Goal: Information Seeking & Learning: Check status

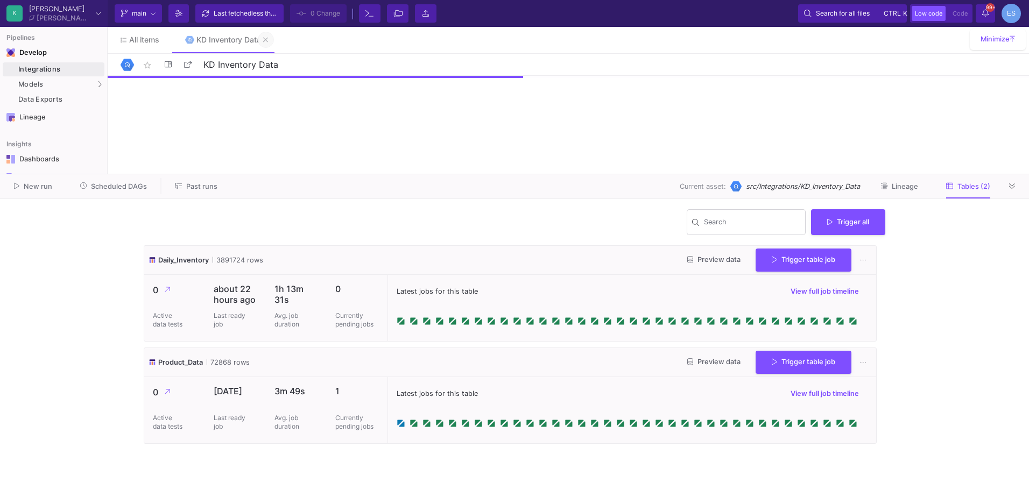
click at [267, 36] on icon at bounding box center [265, 40] width 5 height 8
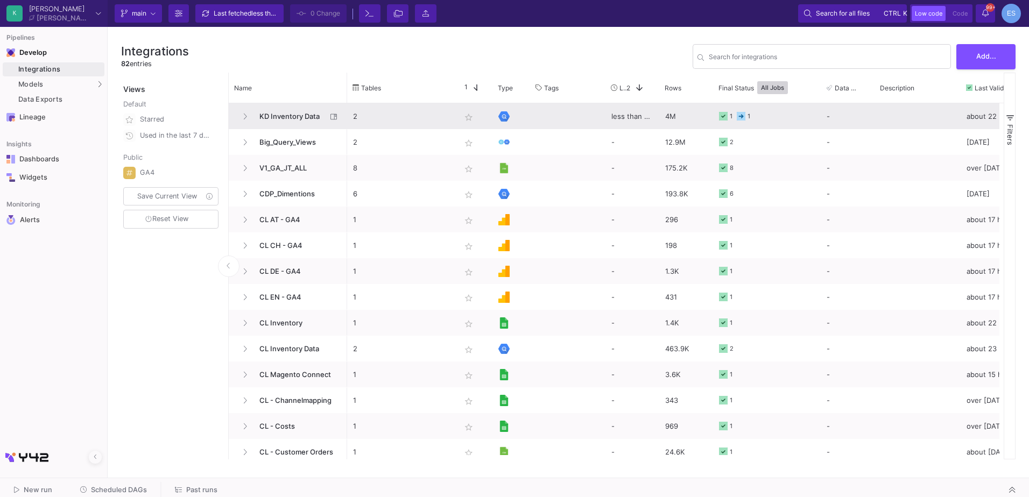
click at [300, 119] on span "KD Inventory Data" at bounding box center [290, 116] width 74 height 25
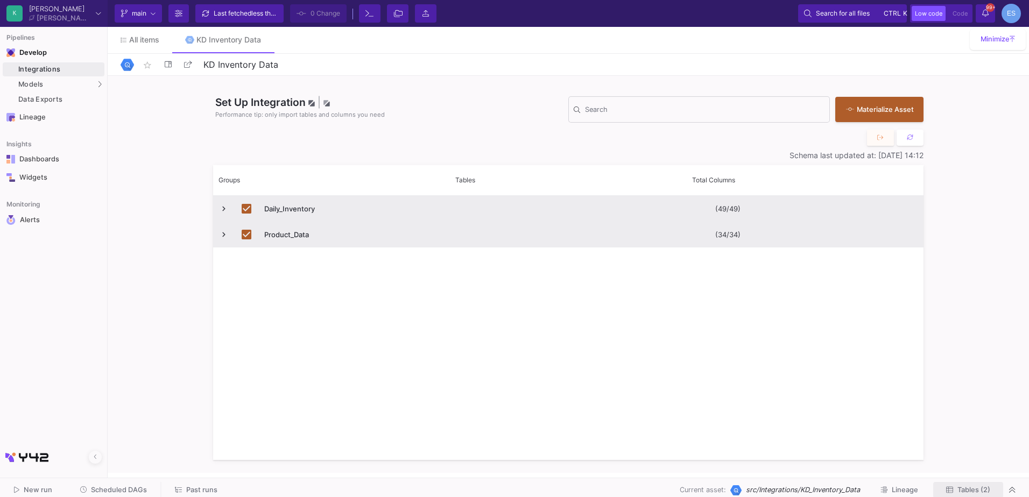
click at [977, 493] on span "Tables (2)" at bounding box center [973, 490] width 33 height 8
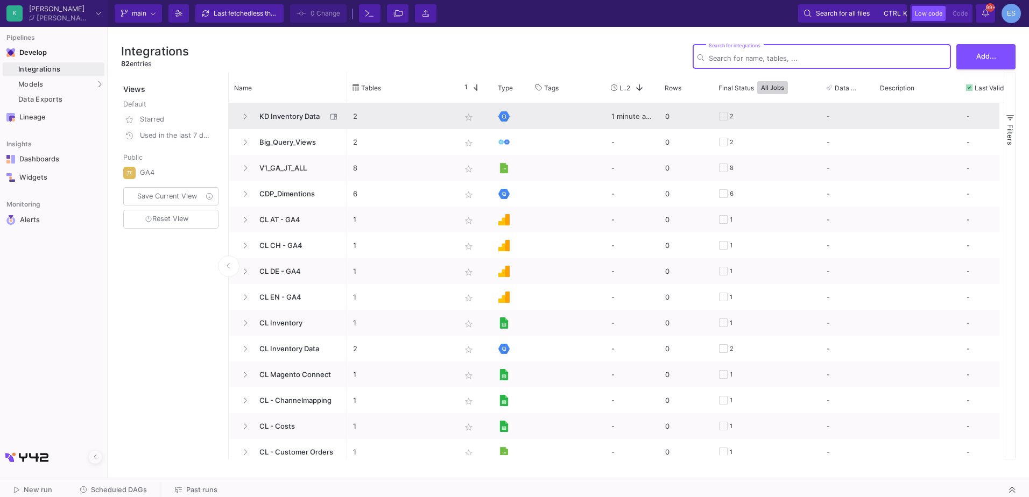
click at [271, 119] on span "KD Inventory Data" at bounding box center [290, 116] width 74 height 25
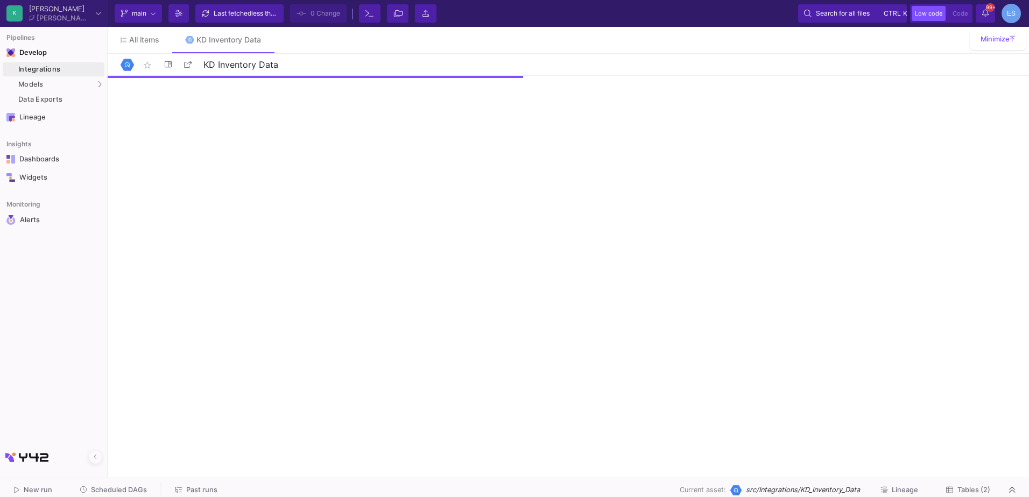
click at [980, 484] on button "Tables (2)" at bounding box center [968, 490] width 70 height 17
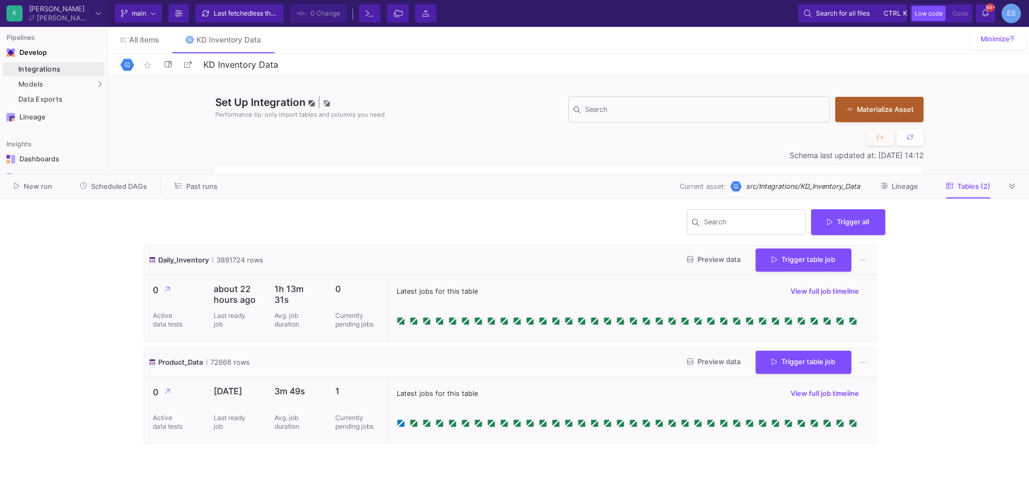
click at [310, 469] on cdk-virtual-scroll-viewport "Daily_Inventory 3891724 rows Preview data Trigger table job 0 Active data tests…" at bounding box center [514, 366] width 741 height 243
drag, startPoint x: 401, startPoint y: 455, endPoint x: 405, endPoint y: 472, distance: 17.6
click at [404, 471] on cdk-virtual-scroll-viewport "Daily_Inventory 3891724 rows Preview data Trigger table job 0 Active data tests…" at bounding box center [514, 366] width 741 height 243
click at [405, 472] on cdk-virtual-scroll-viewport "Daily_Inventory 3891724 rows Preview data Trigger table job 0 Active data tests…" at bounding box center [514, 366] width 741 height 243
click at [516, 354] on div "Product_Data 72868 rows Preview data Trigger table job" at bounding box center [510, 362] width 732 height 29
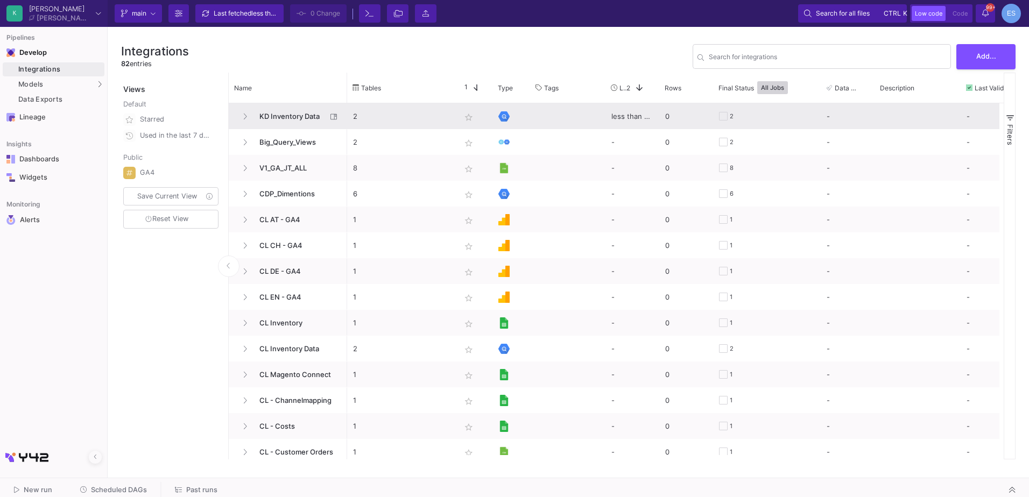
click at [289, 116] on span "KD Inventory Data" at bounding box center [290, 116] width 74 height 25
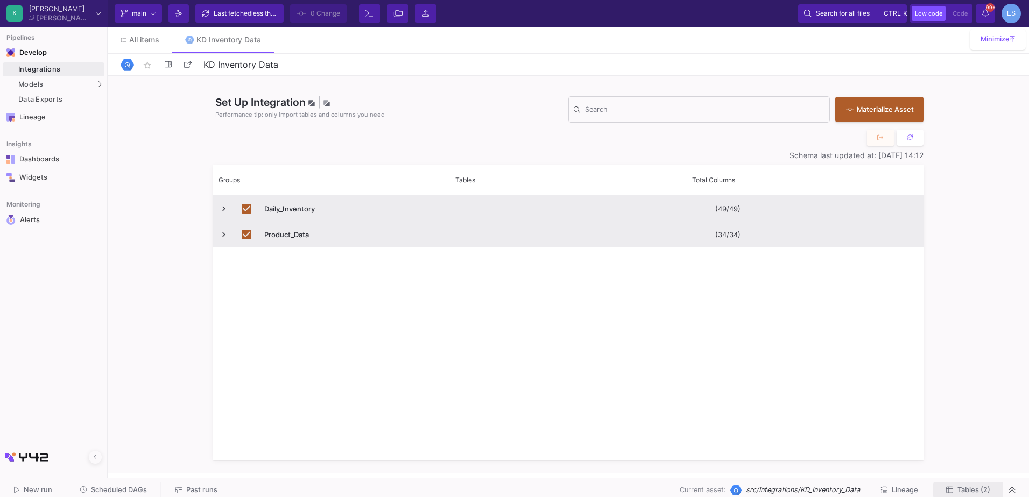
click at [986, 490] on span "Tables (2)" at bounding box center [973, 490] width 33 height 8
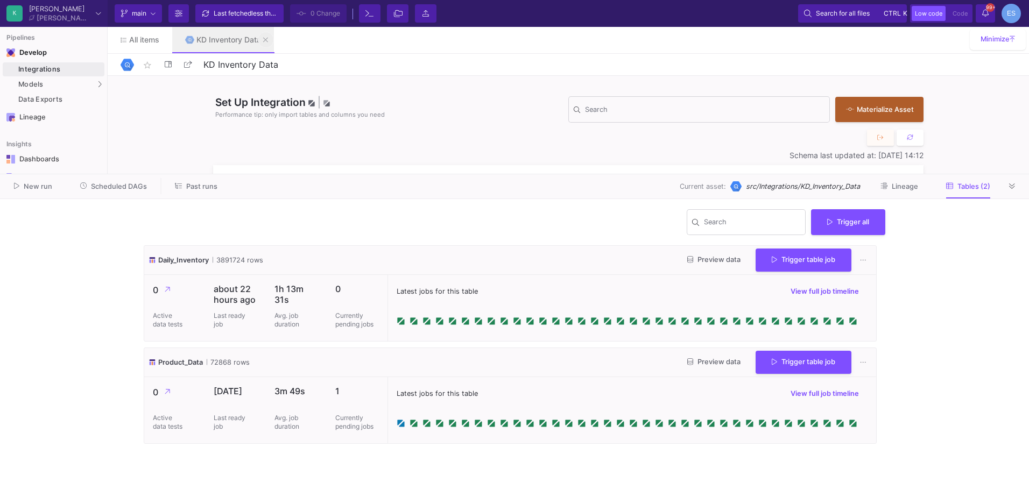
click at [269, 41] on button at bounding box center [266, 40] width 16 height 16
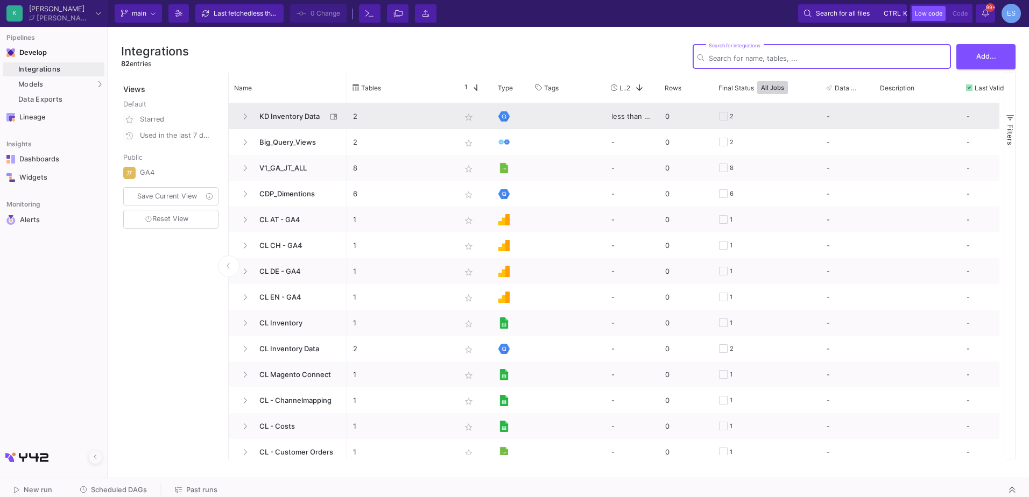
click at [279, 116] on span "KD Inventory Data" at bounding box center [290, 116] width 74 height 25
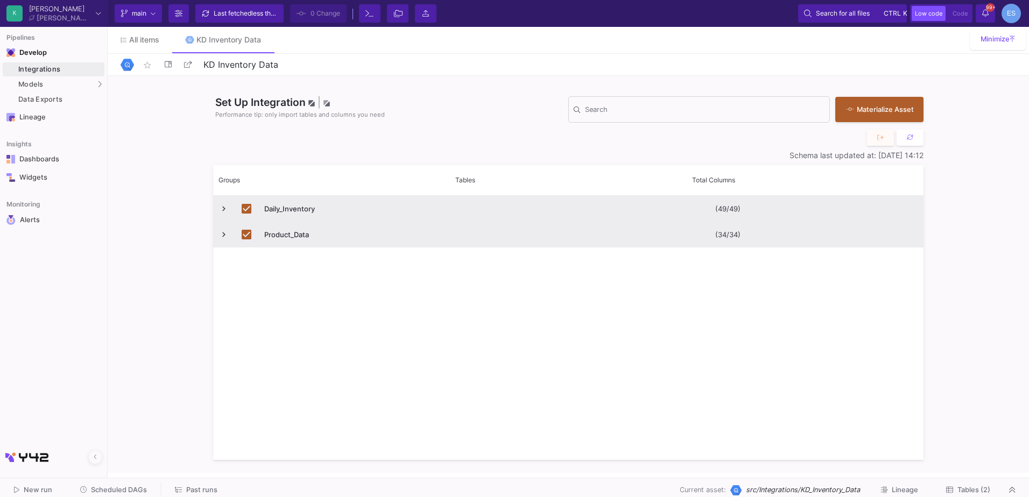
click at [962, 490] on span "Tables (2)" at bounding box center [973, 490] width 33 height 8
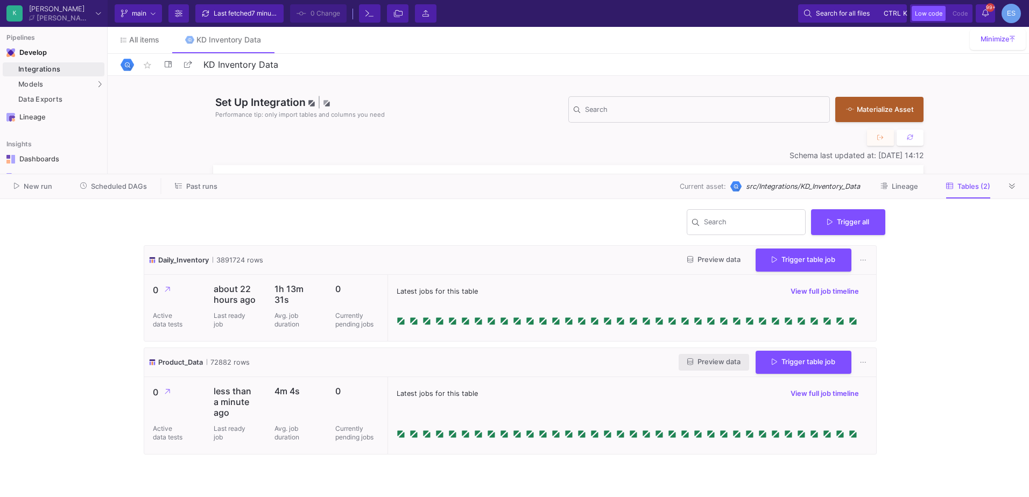
click at [733, 364] on span "Preview data" at bounding box center [713, 362] width 53 height 8
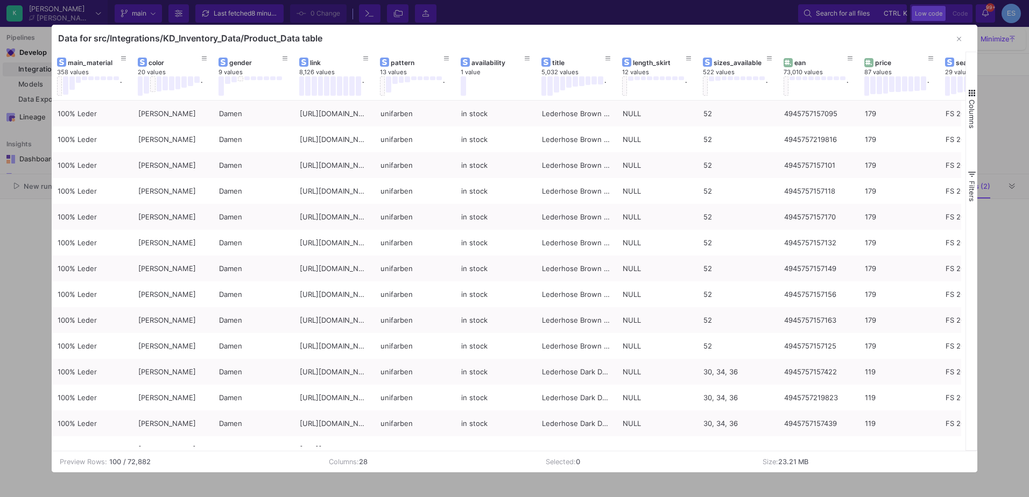
drag, startPoint x: 326, startPoint y: 446, endPoint x: 819, endPoint y: 447, distance: 493.4
click at [819, 447] on div at bounding box center [507, 449] width 910 height 4
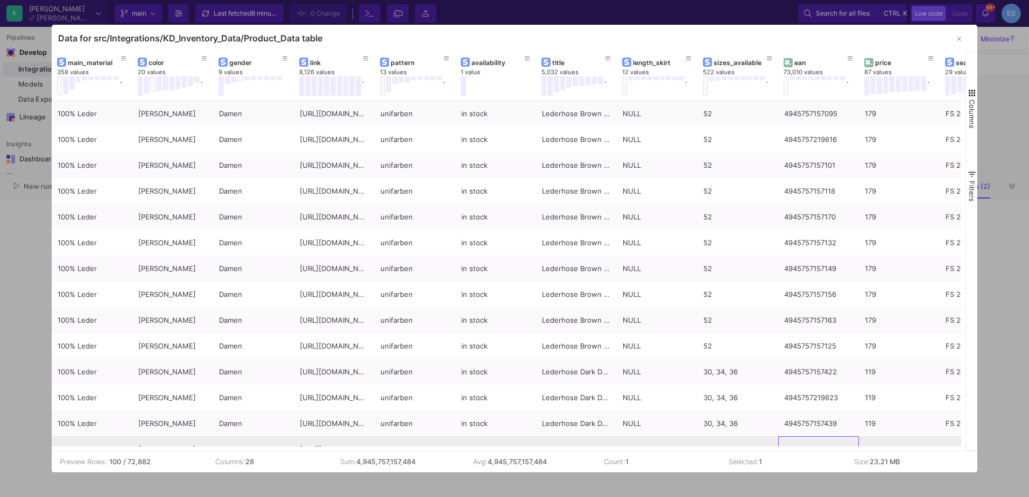
click at [800, 444] on div "4945757157484" at bounding box center [818, 449] width 69 height 25
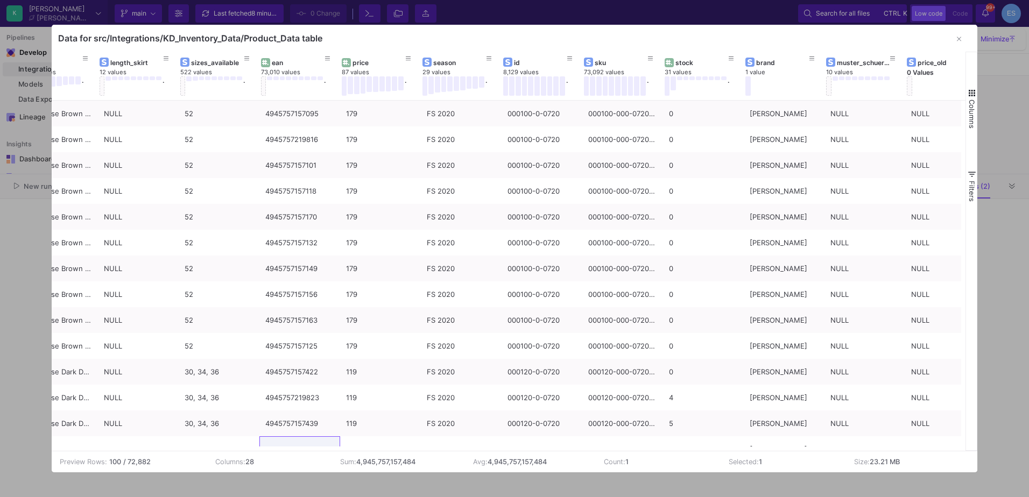
scroll to position [0, 517]
click at [658, 60] on icon at bounding box center [655, 59] width 5 height 6
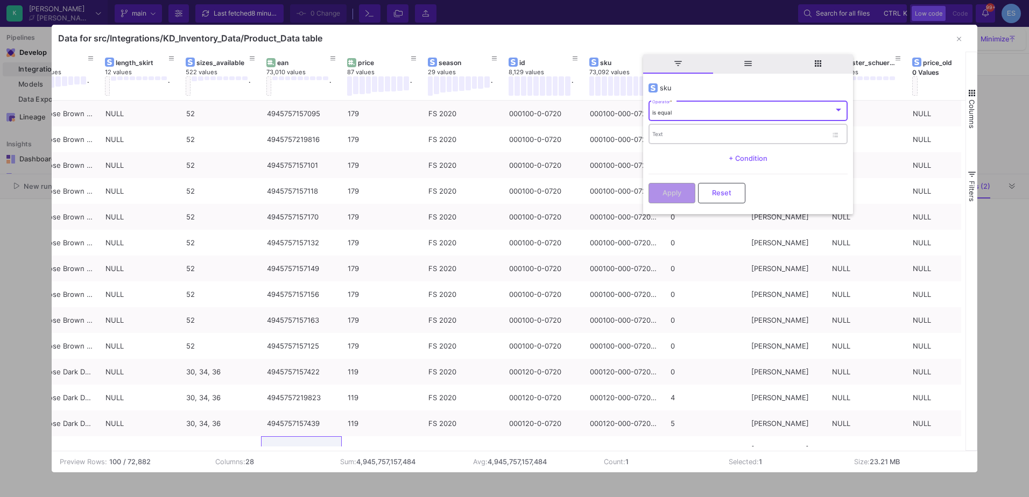
click at [666, 136] on input "Text" at bounding box center [739, 135] width 175 height 7
paste input "000450-000-0001-0-STK"
type input "000450-000-0001-0-STK"
click at [688, 183] on button "Apply" at bounding box center [671, 192] width 47 height 20
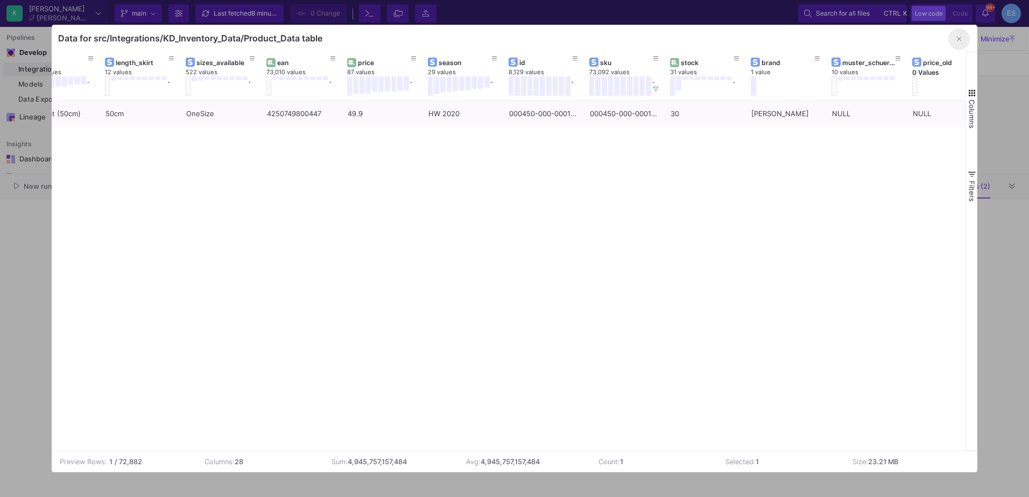
click at [960, 41] on icon "button" at bounding box center [959, 39] width 4 height 7
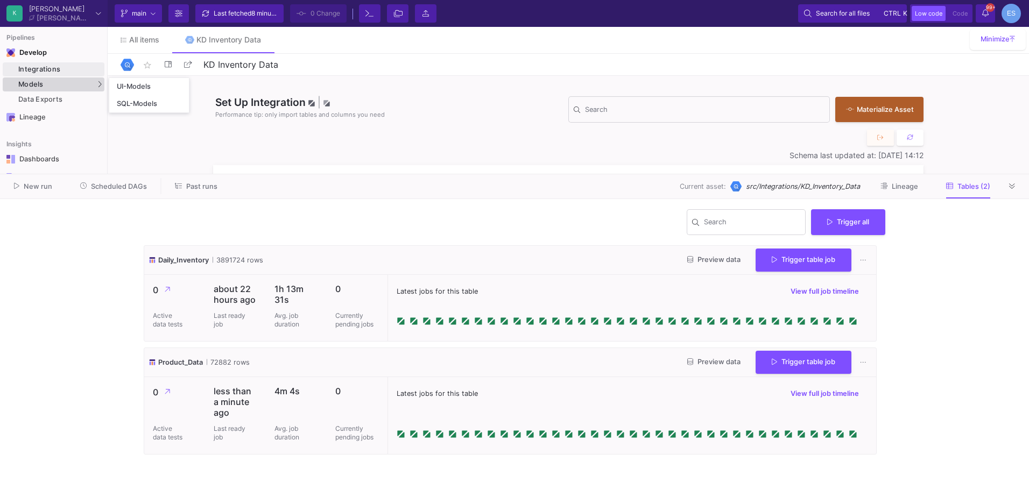
click at [62, 81] on div "Models" at bounding box center [54, 84] width 102 height 14
click at [132, 87] on div "UI-Models" at bounding box center [134, 86] width 35 height 9
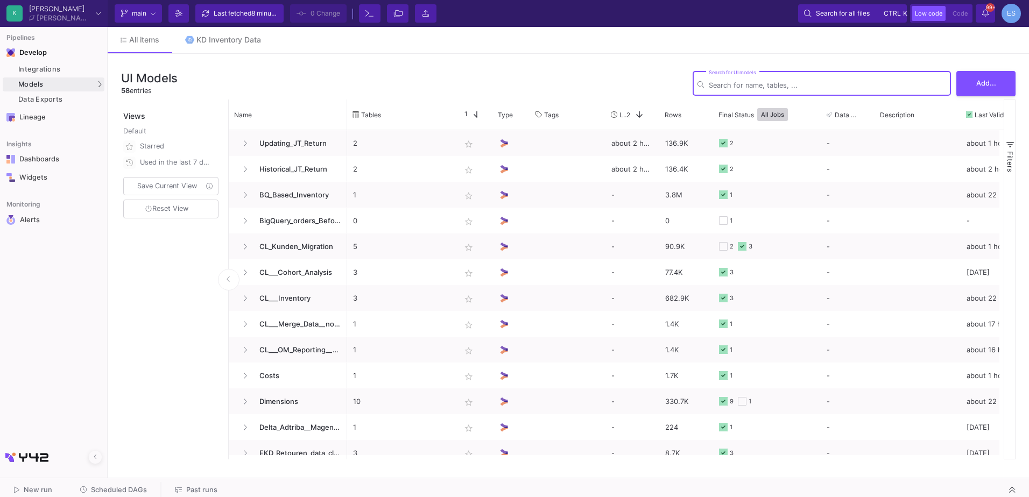
click at [741, 88] on input "Search for UI models" at bounding box center [827, 85] width 237 height 8
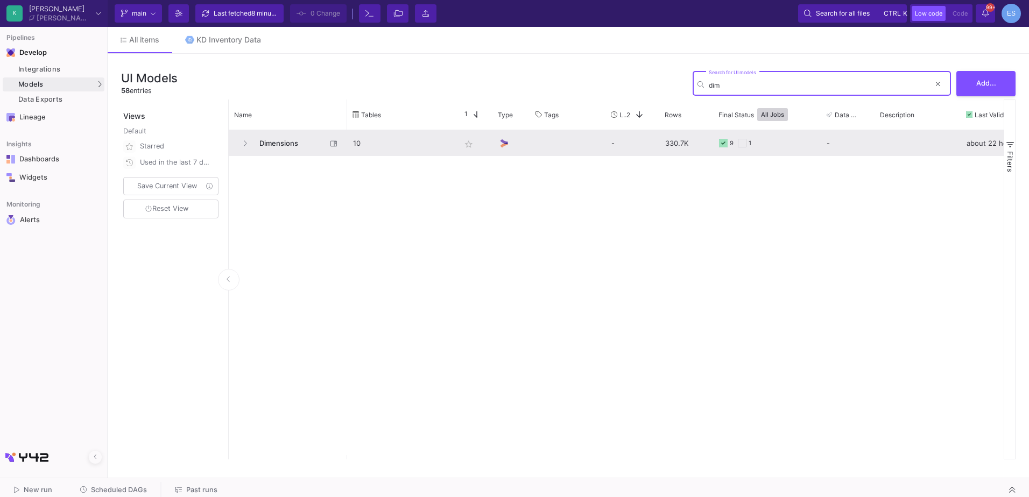
type input "dim"
click at [267, 139] on span "Dimensions" at bounding box center [290, 143] width 74 height 25
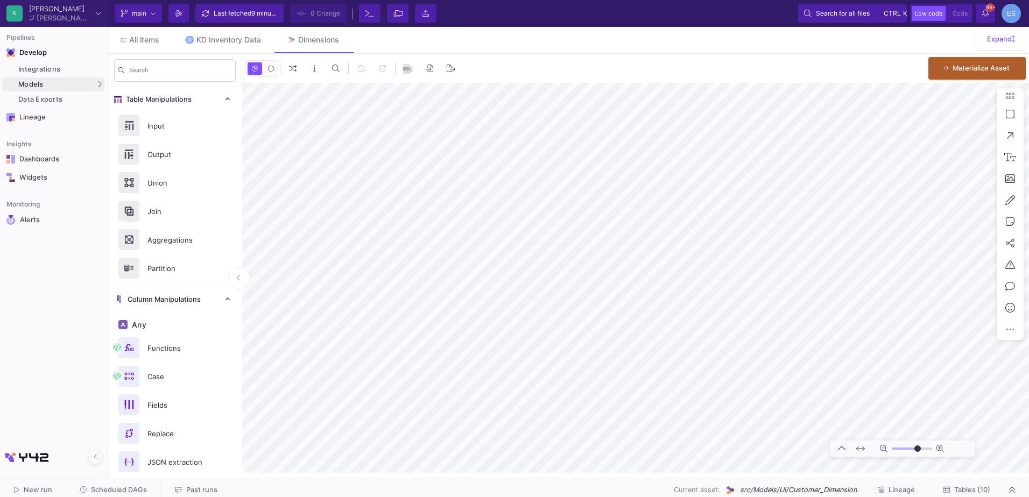
click at [987, 488] on span "Tables (10)" at bounding box center [972, 490] width 36 height 8
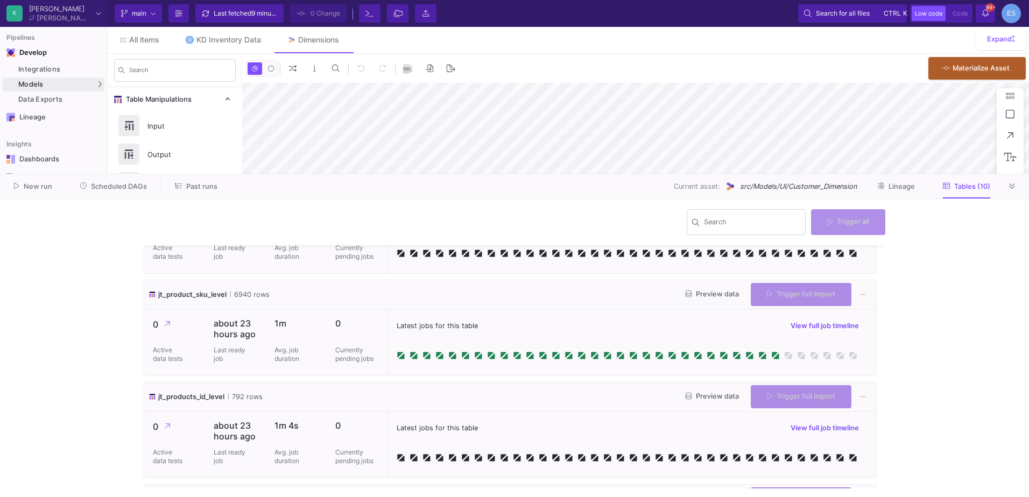
type input "-43"
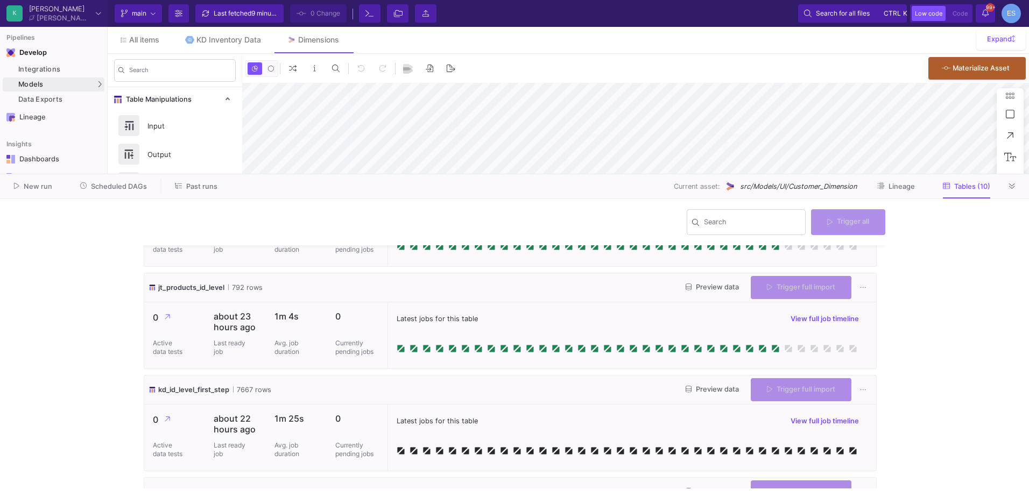
scroll to position [430, 0]
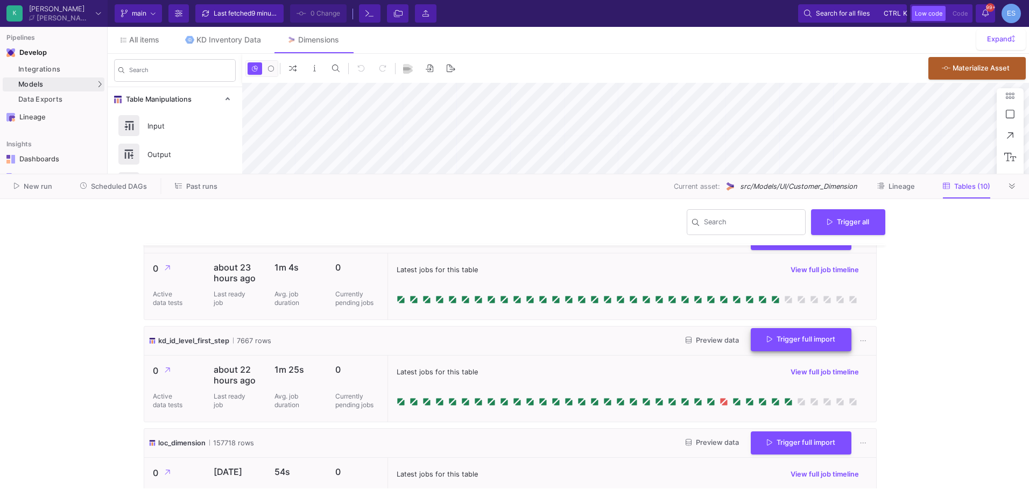
click at [810, 346] on button "Trigger full import" at bounding box center [801, 339] width 101 height 23
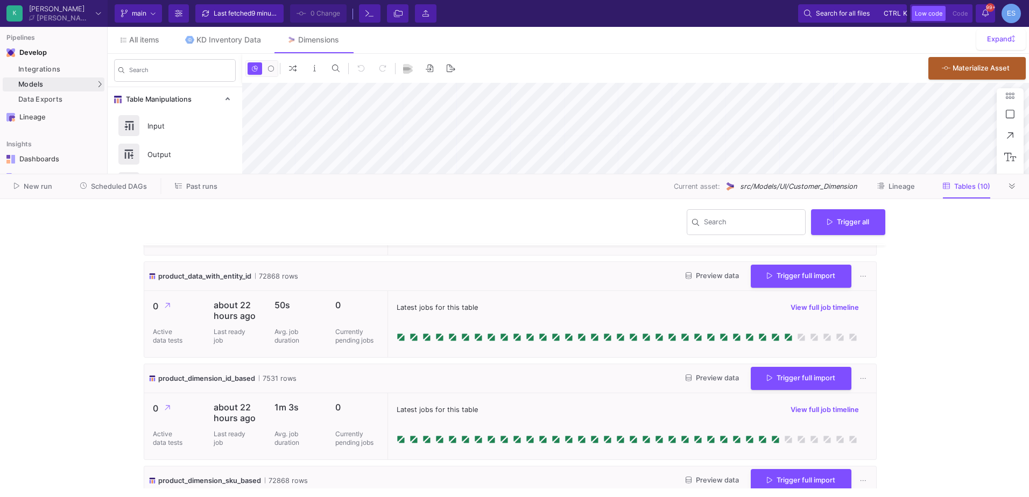
scroll to position [753, 0]
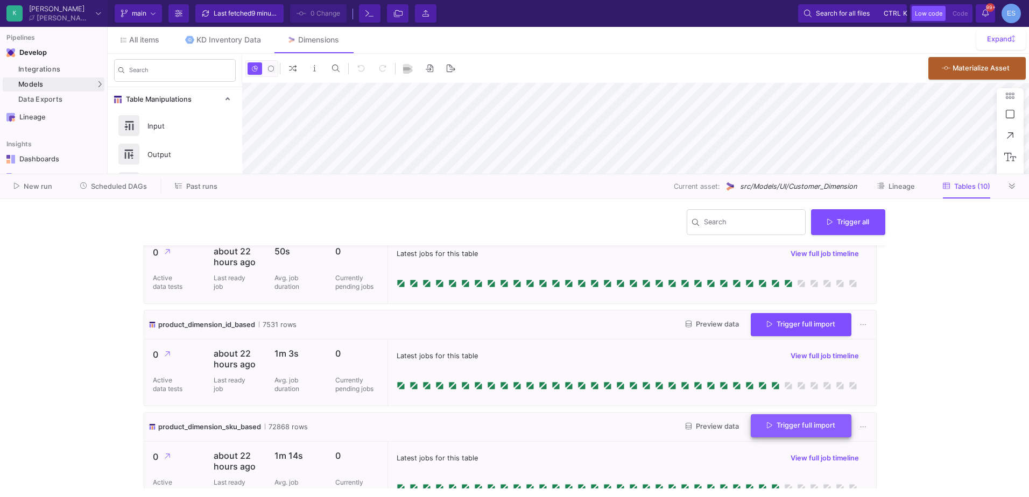
click at [806, 434] on button "Trigger full import" at bounding box center [801, 425] width 101 height 23
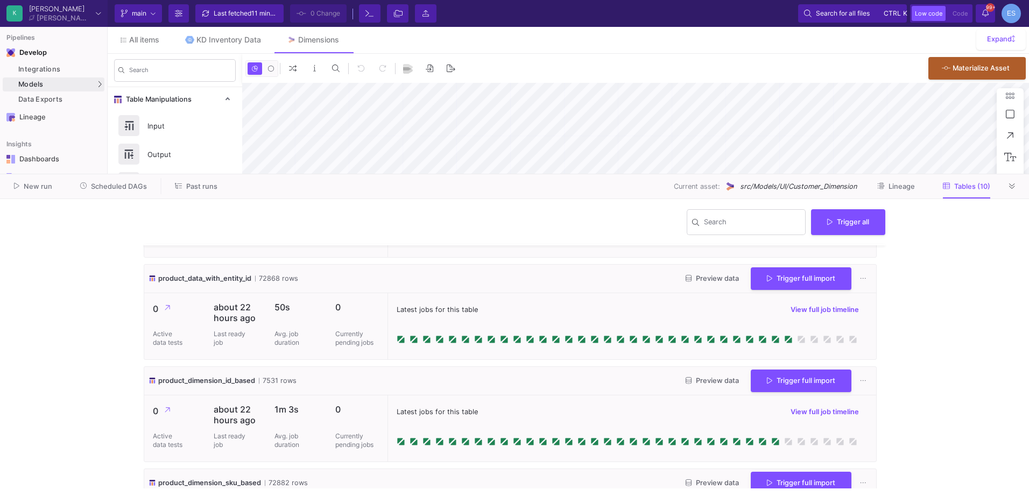
scroll to position [709, 0]
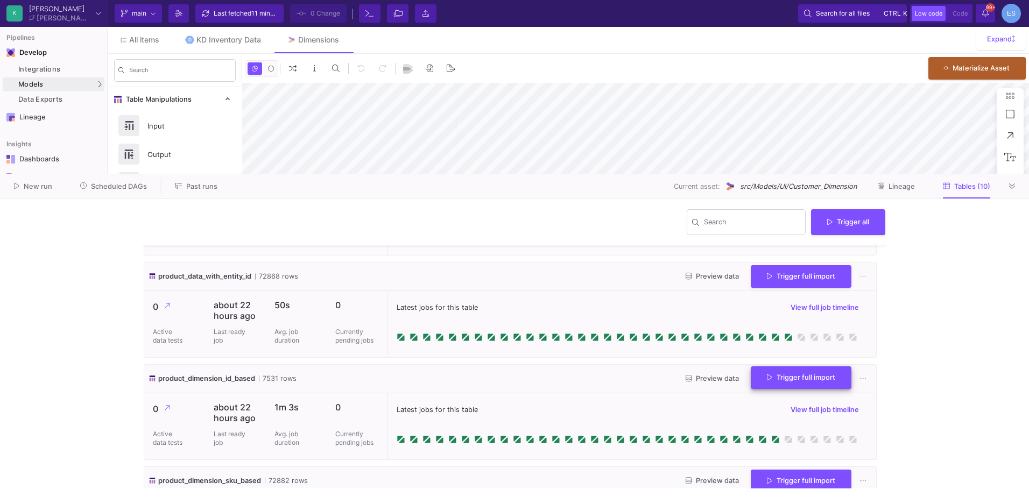
click at [751, 379] on button "Trigger full import" at bounding box center [801, 377] width 101 height 23
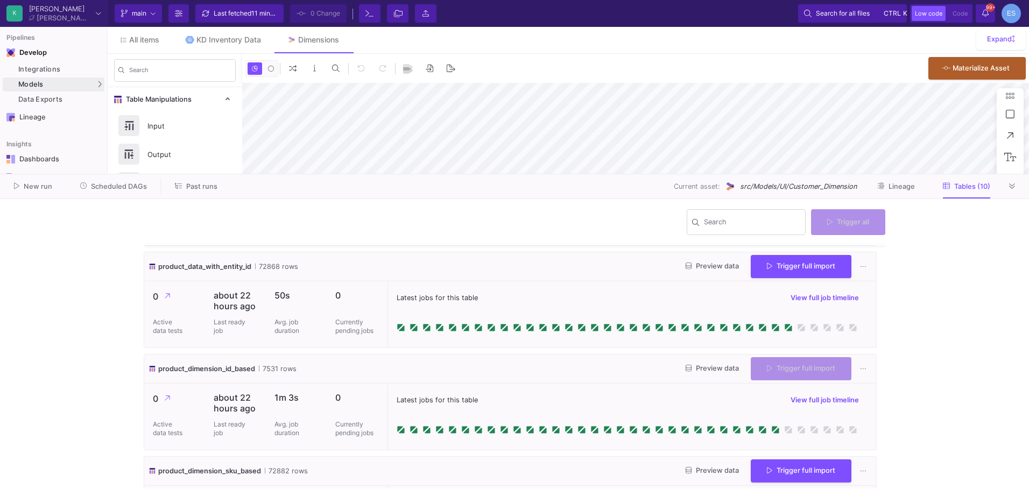
scroll to position [699, 0]
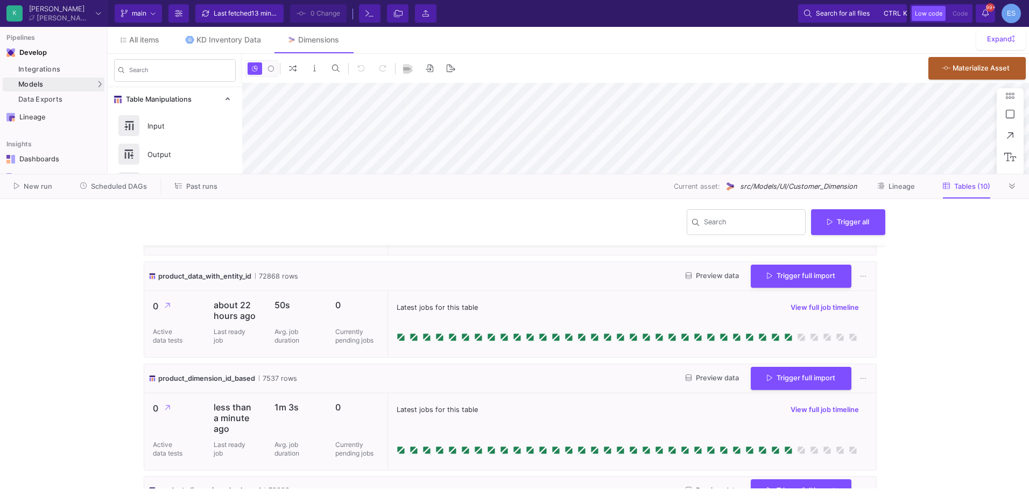
click at [714, 380] on span "Preview data" at bounding box center [711, 378] width 53 height 8
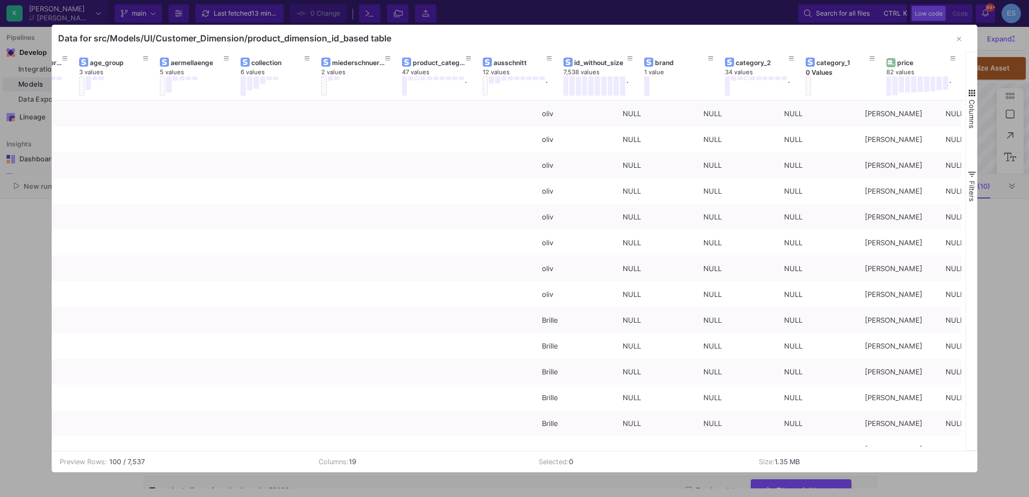
scroll to position [0, 624]
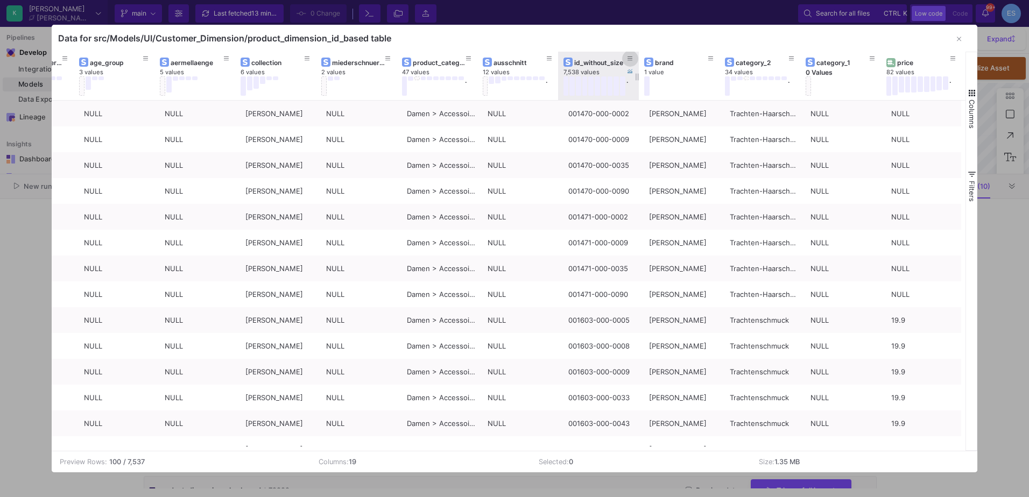
click at [630, 59] on icon at bounding box center [629, 58] width 5 height 4
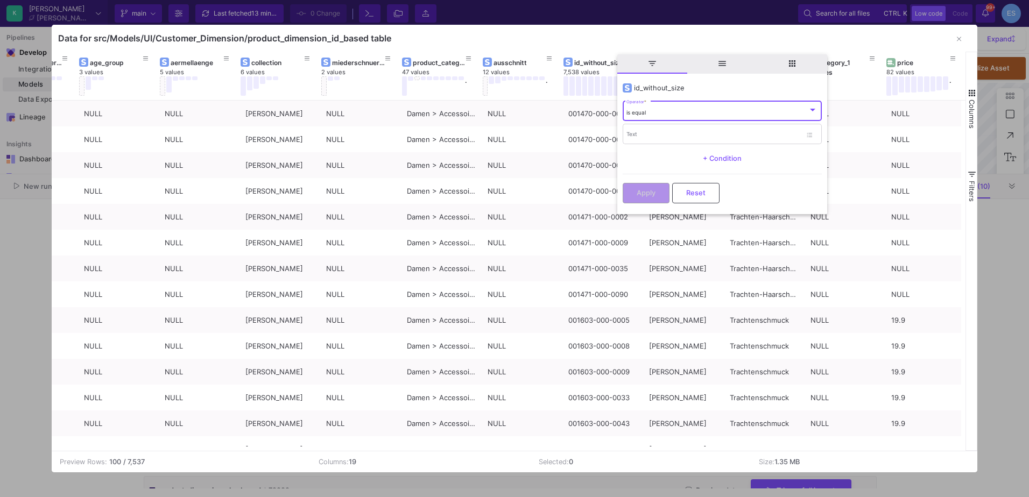
click at [667, 115] on div "is equal" at bounding box center [716, 112] width 181 height 7
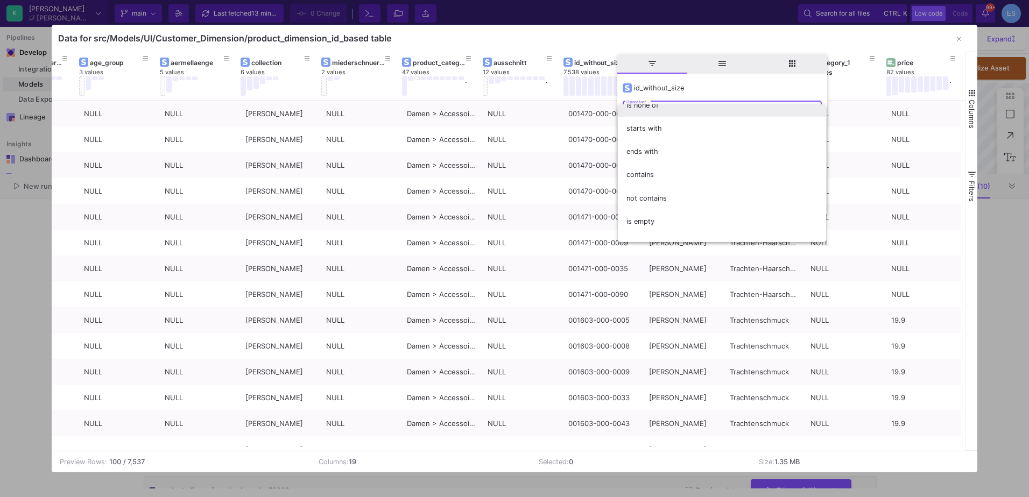
scroll to position [41, 0]
click at [661, 87] on div at bounding box center [514, 248] width 1029 height 497
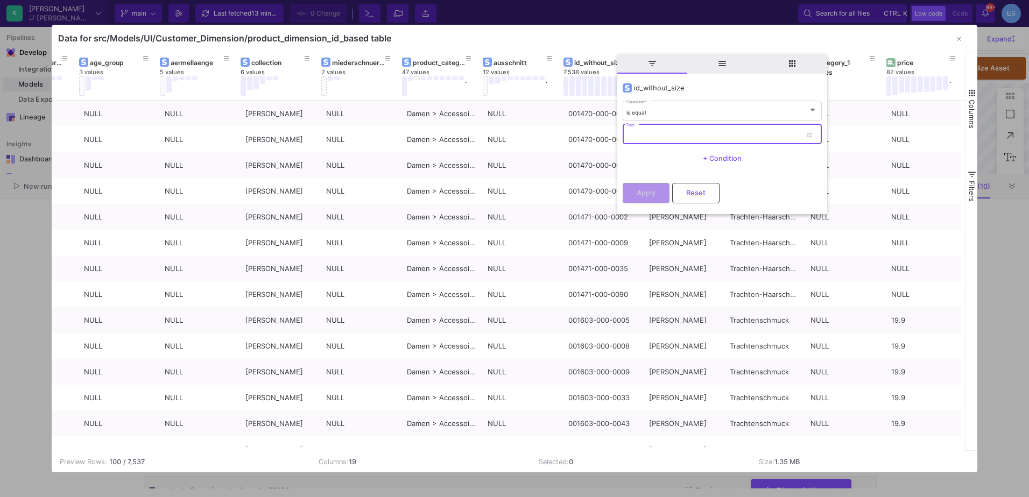
click at [653, 134] on input "Text" at bounding box center [713, 135] width 175 height 7
paste input "000450-000-0001-0-STK"
type input "000450-000-0001"
click at [661, 189] on button "Apply" at bounding box center [646, 192] width 47 height 20
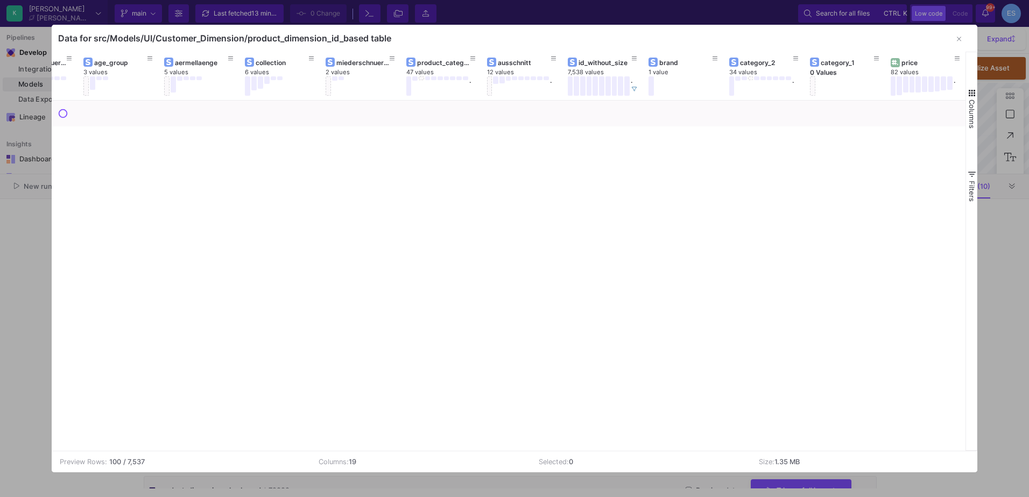
scroll to position [0, 619]
click at [959, 37] on icon "button" at bounding box center [959, 39] width 4 height 7
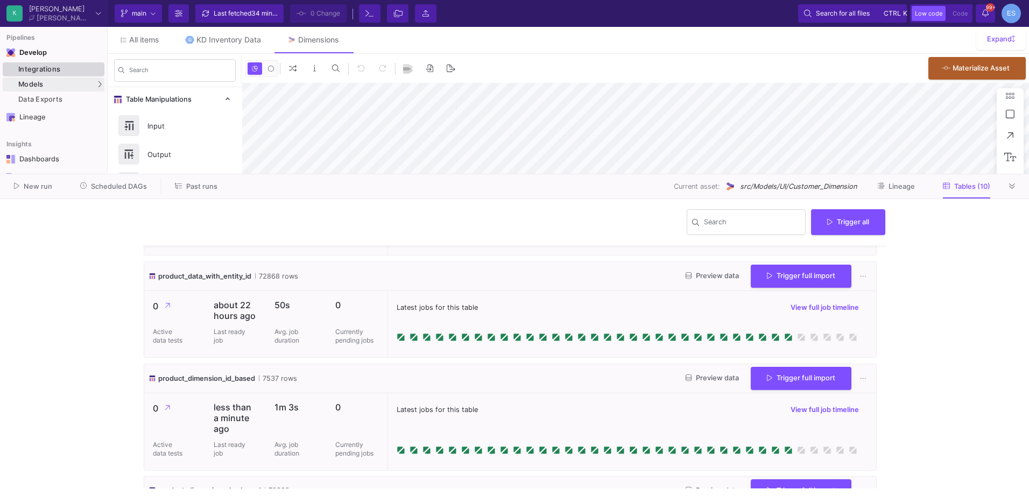
click at [49, 62] on link "Integrations" at bounding box center [54, 69] width 102 height 14
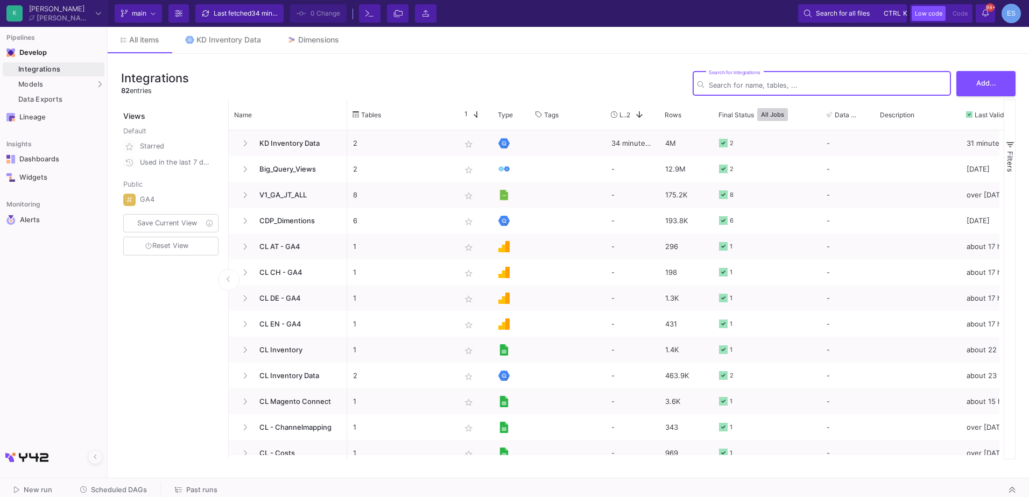
click at [804, 83] on input "Search for integrations" at bounding box center [827, 85] width 237 height 8
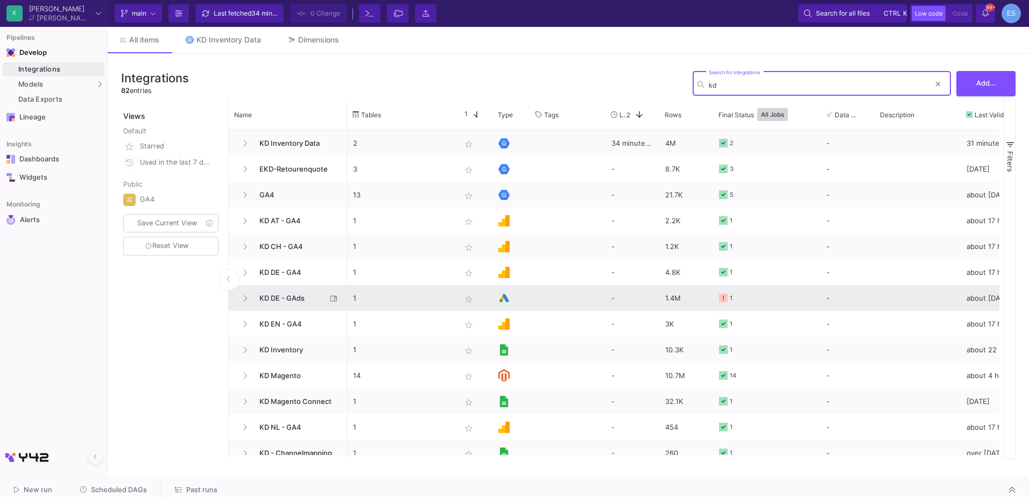
type input "kd"
click at [288, 298] on span "KD DE - GAds" at bounding box center [290, 298] width 74 height 25
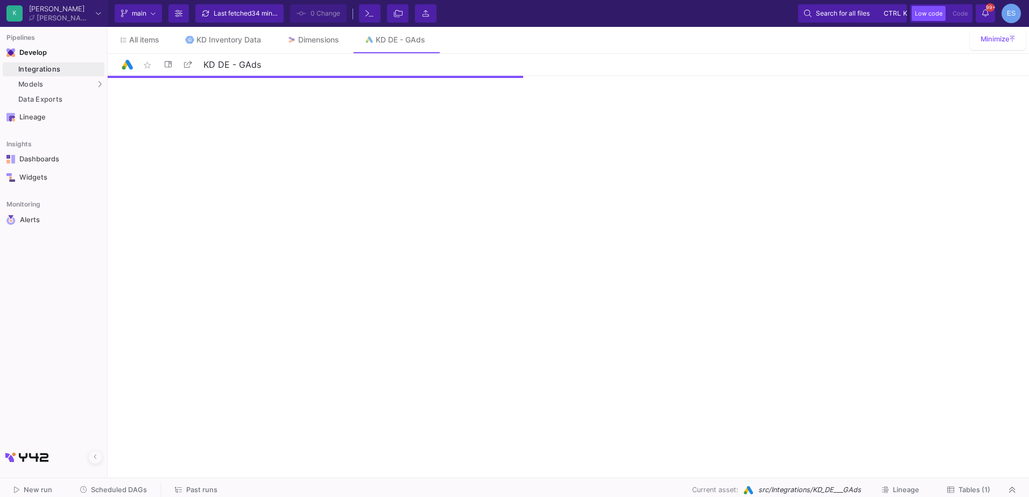
click at [980, 491] on span "Tables (1)" at bounding box center [974, 490] width 32 height 8
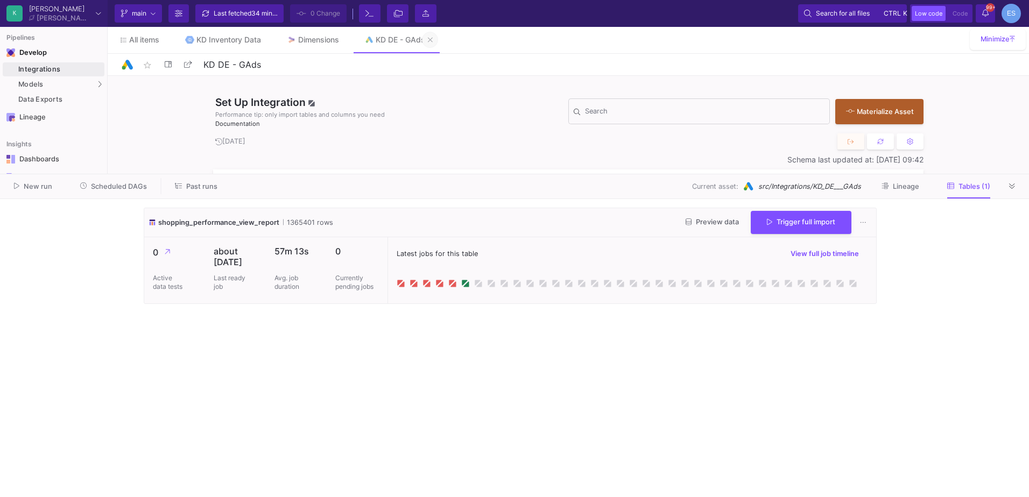
click at [431, 44] on icon at bounding box center [430, 40] width 5 height 8
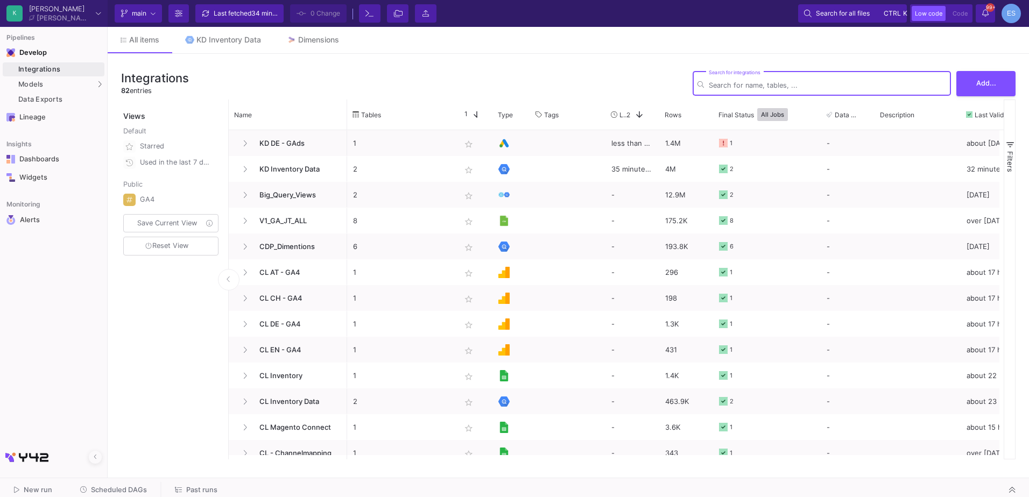
click at [60, 73] on div "Integrations" at bounding box center [59, 69] width 83 height 9
click at [728, 85] on input "Search for integrations" at bounding box center [827, 85] width 237 height 8
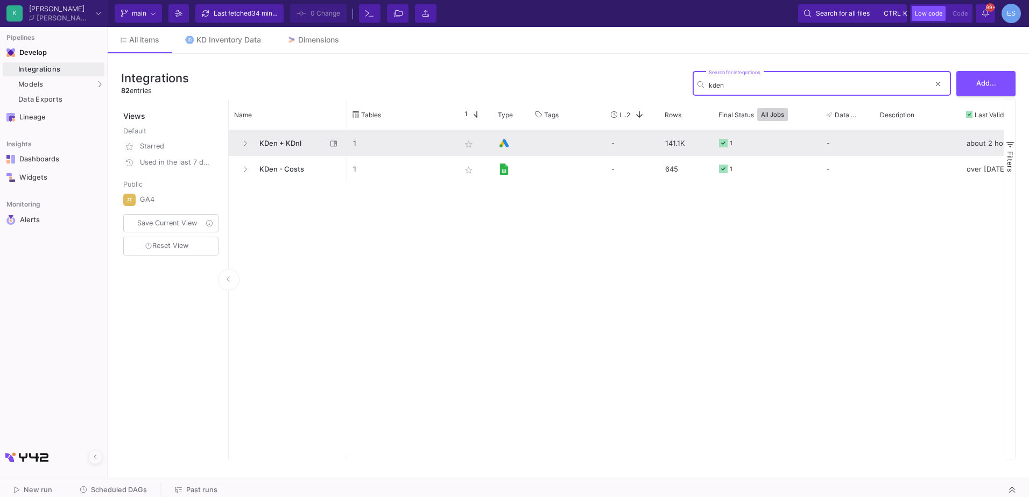
type input "kden"
click at [267, 136] on span "KDen + KDnl" at bounding box center [290, 143] width 74 height 25
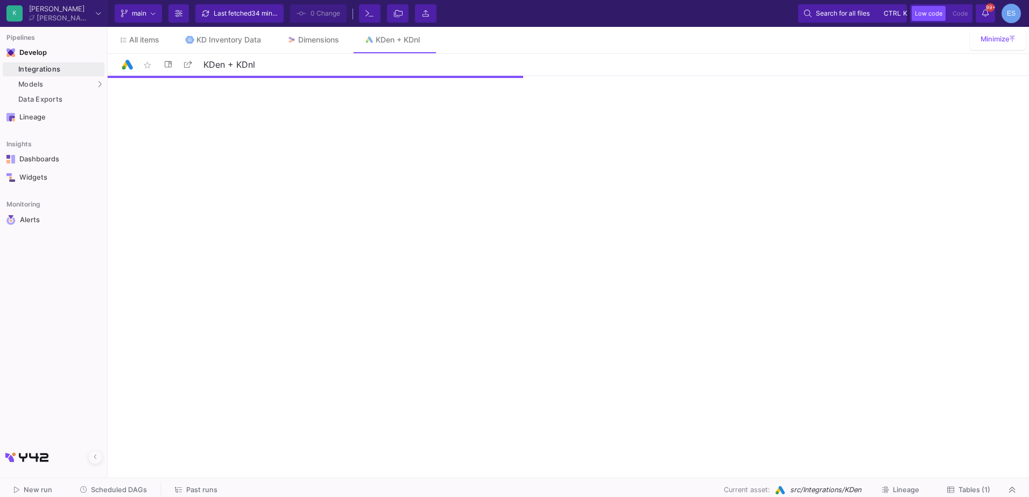
click at [980, 485] on button "Tables (1)" at bounding box center [968, 490] width 69 height 17
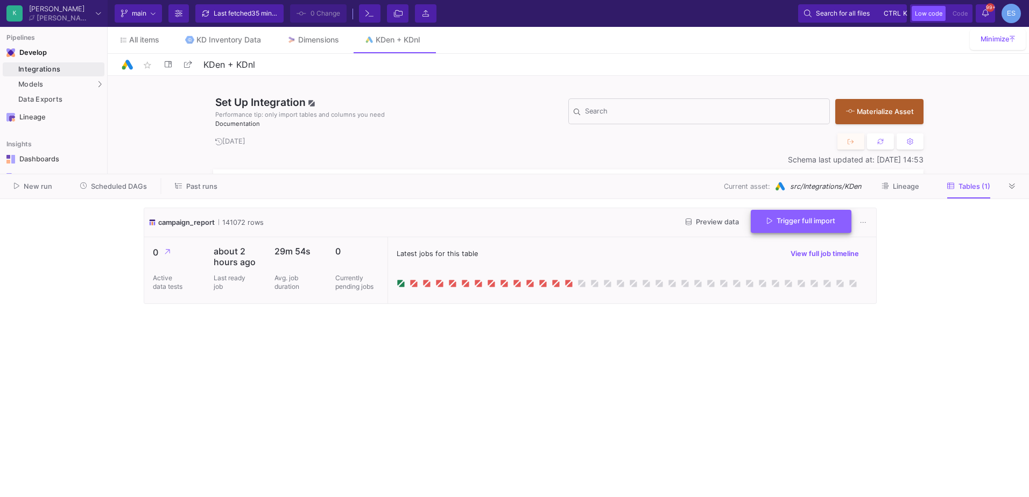
click at [803, 223] on span "Trigger full import" at bounding box center [801, 221] width 68 height 8
